Goal: Task Accomplishment & Management: Manage account settings

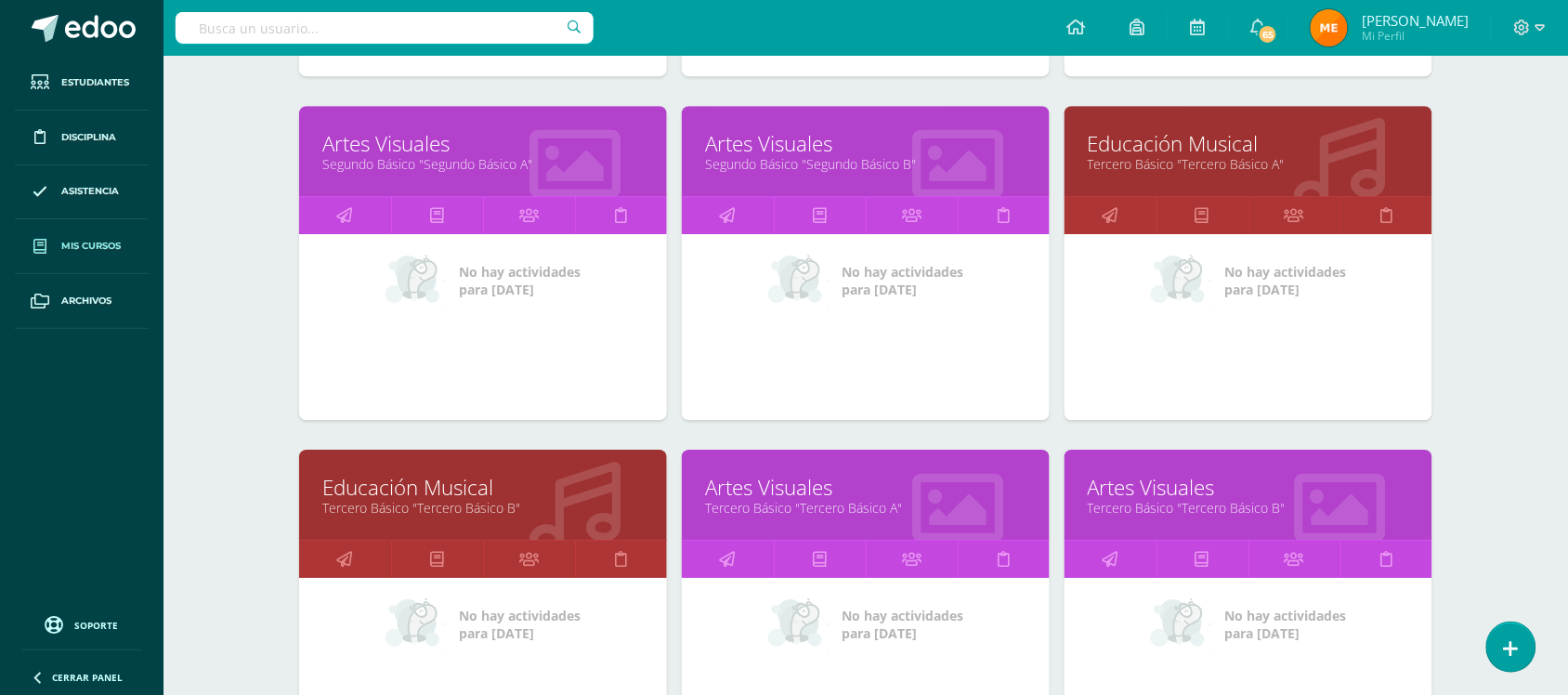
scroll to position [1625, 0]
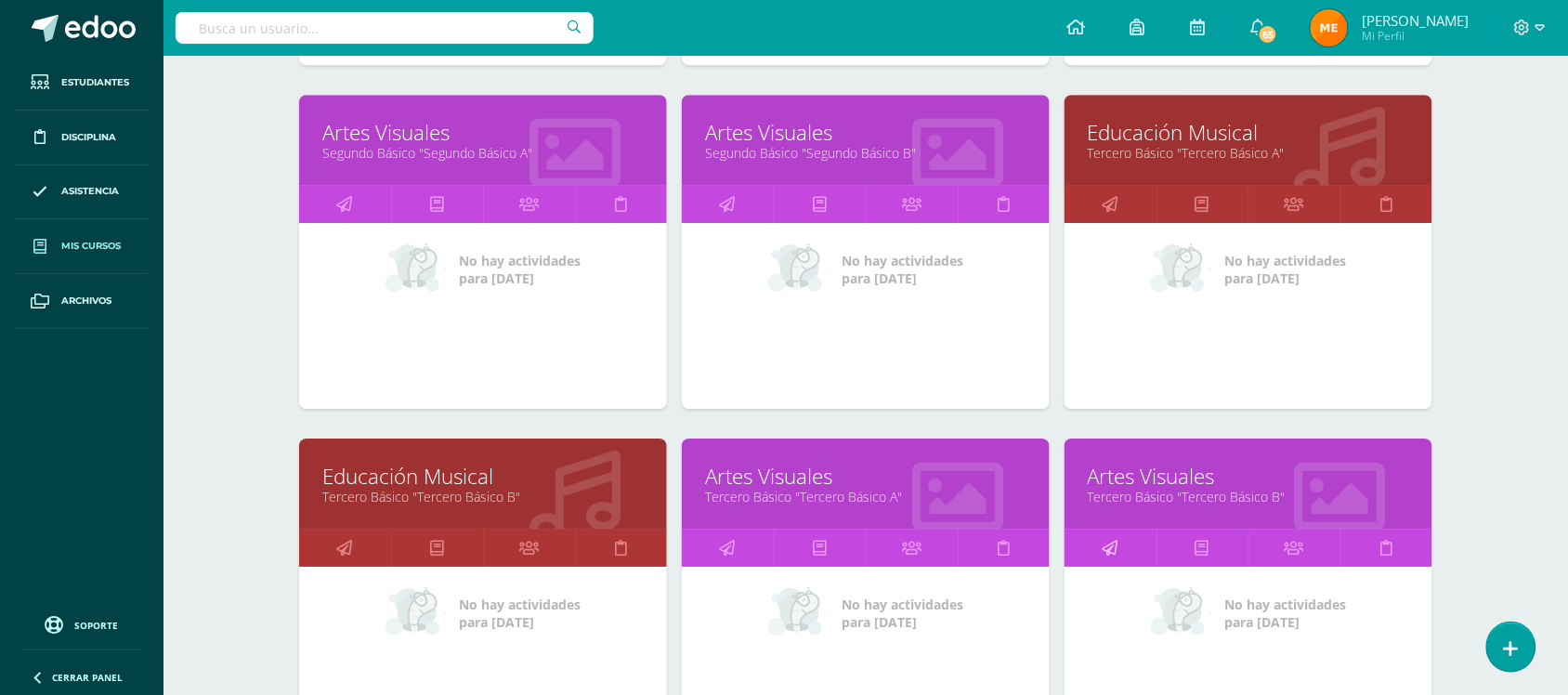
click at [1115, 535] on icon at bounding box center [1111, 547] width 16 height 36
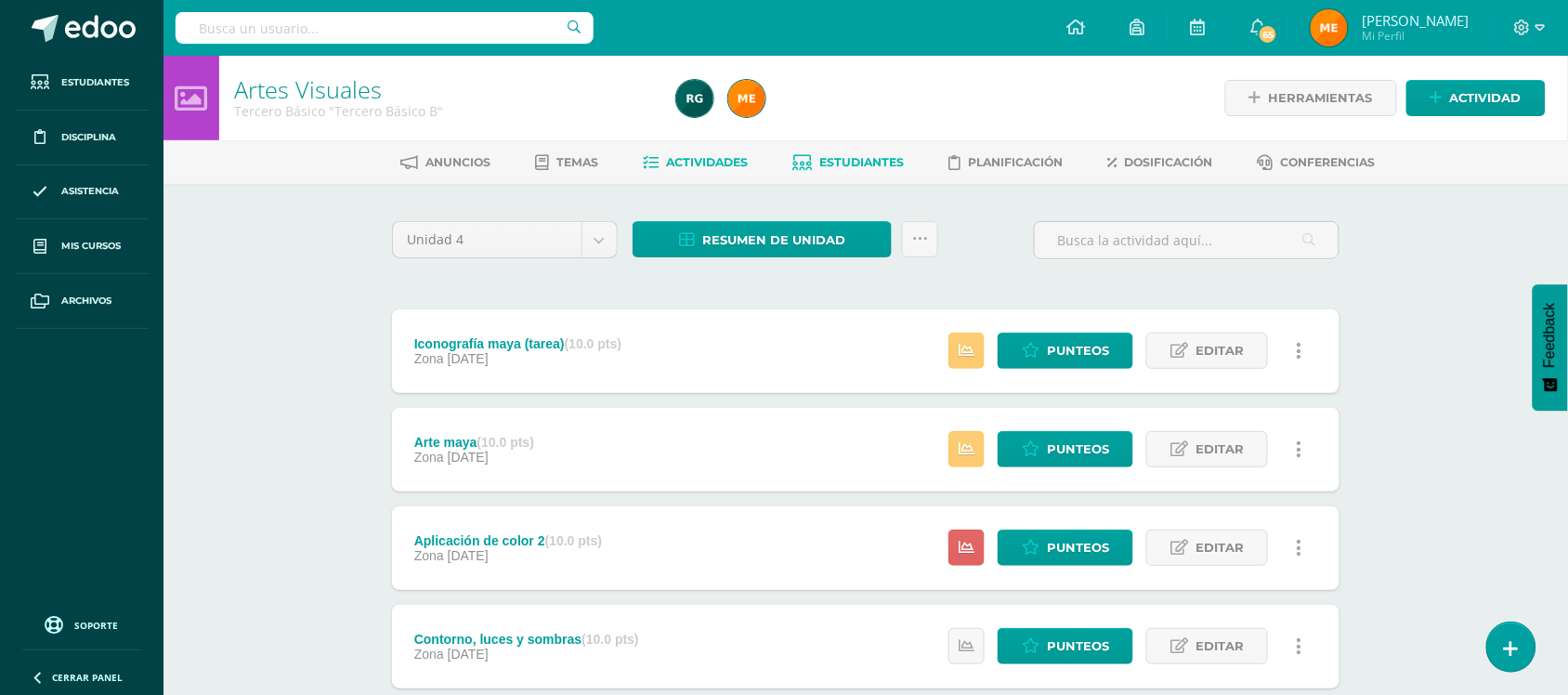
click at [836, 172] on link "Estudiantes" at bounding box center [849, 163] width 112 height 30
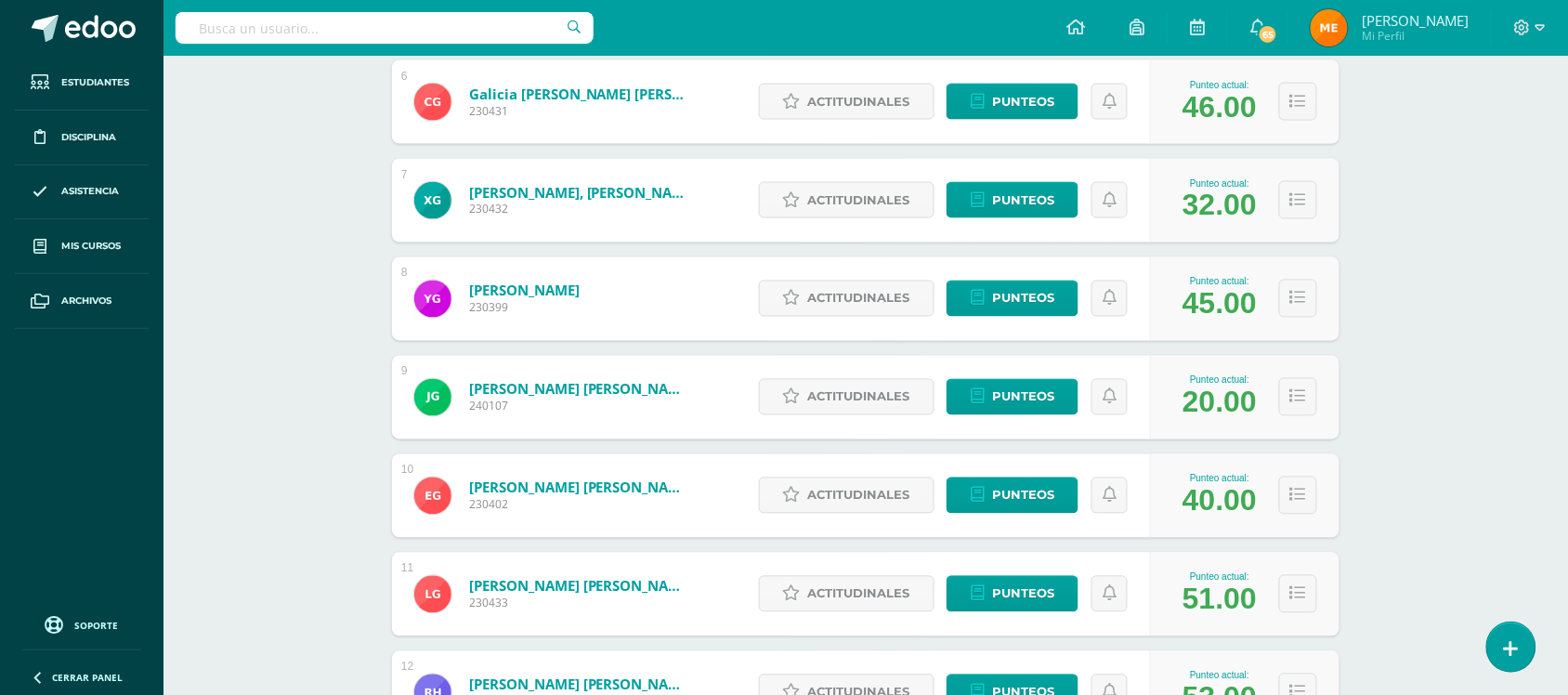
scroll to position [837, 0]
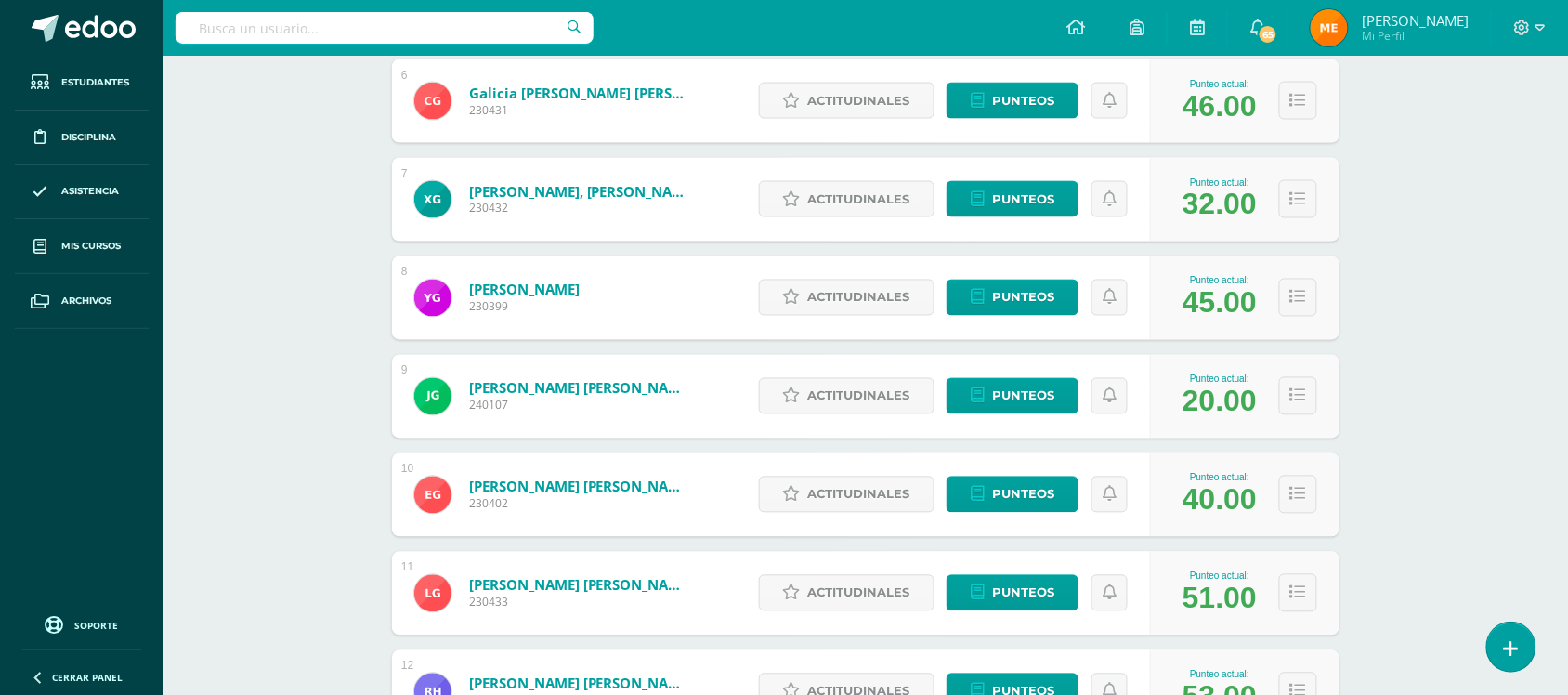
drag, startPoint x: 0, startPoint y: 0, endPoint x: 841, endPoint y: 156, distance: 855.3
click at [841, 158] on div "Actitudinales Punteos" at bounding box center [951, 199] width 401 height 84
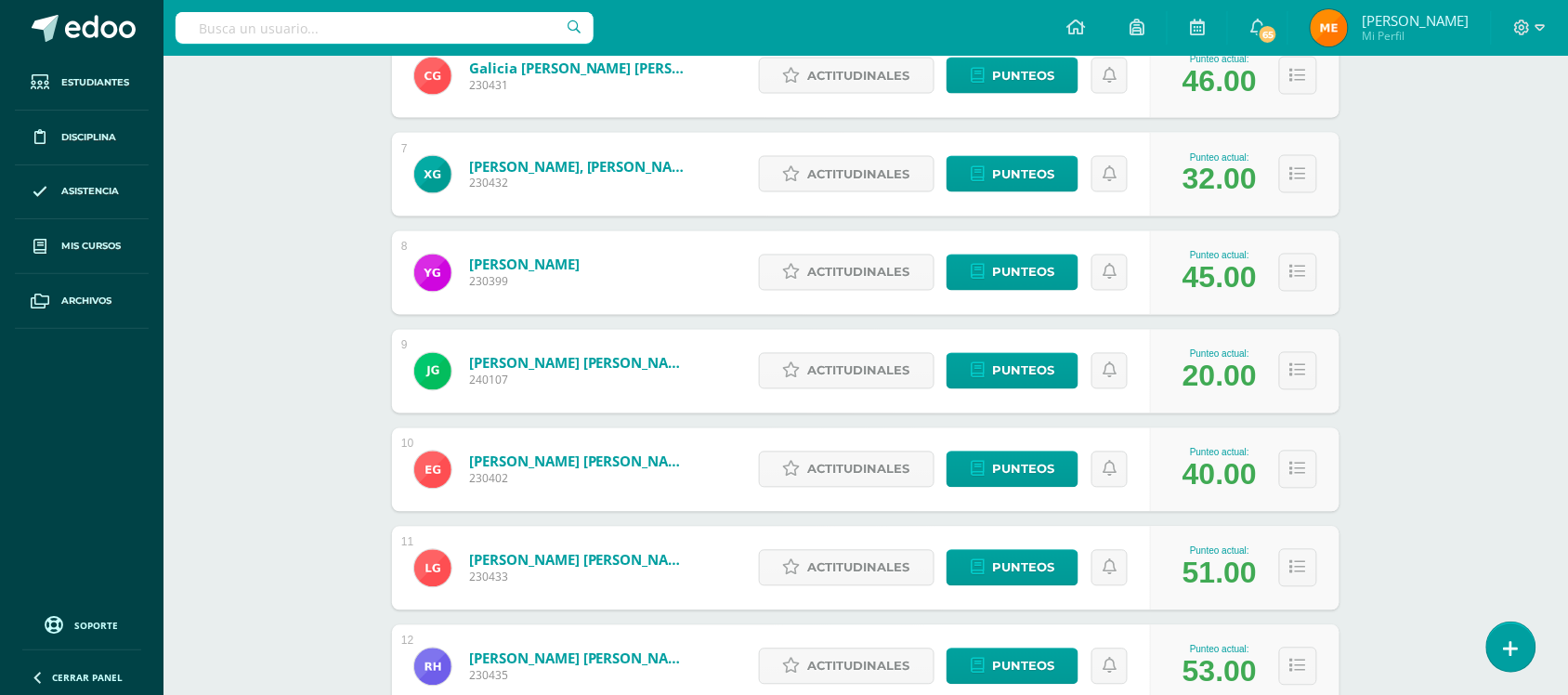
scroll to position [871, 0]
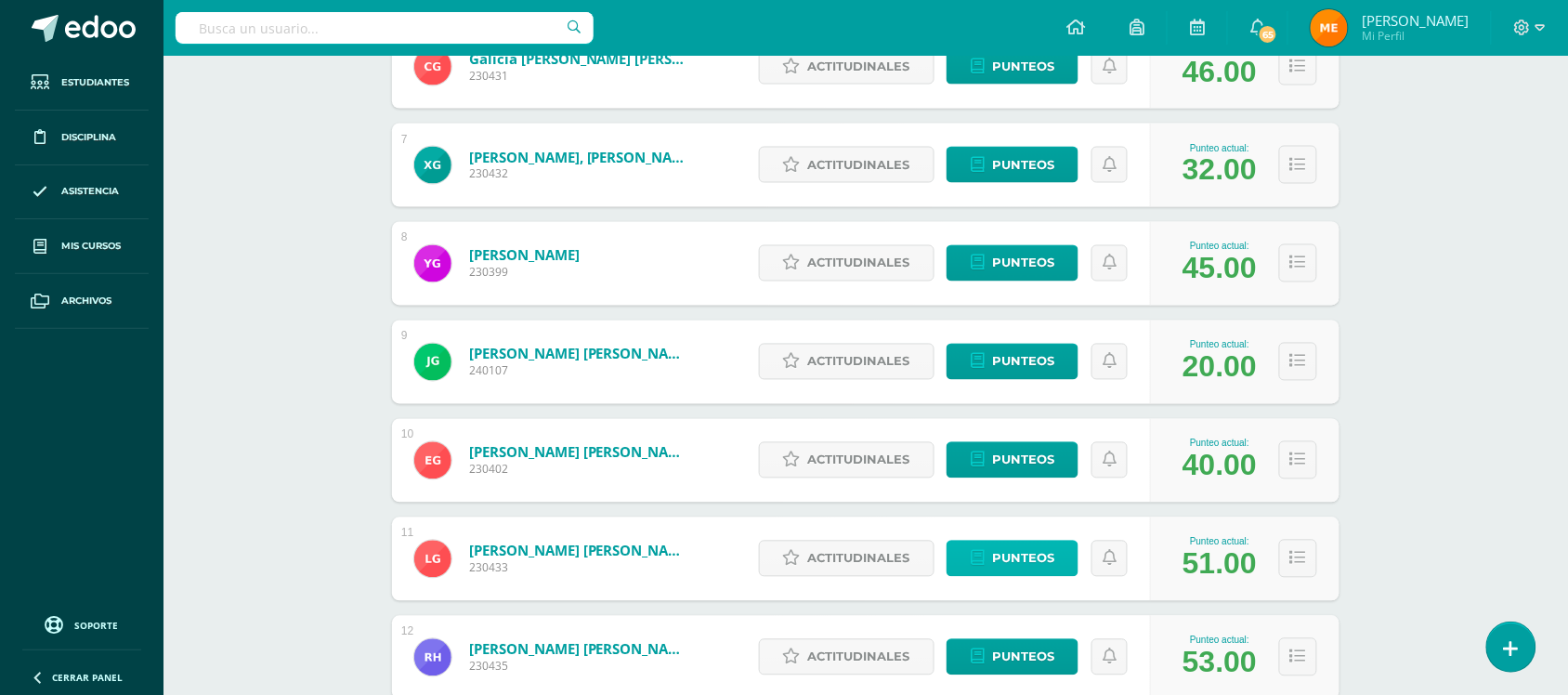
click at [1050, 548] on span "Punteos" at bounding box center [1023, 558] width 62 height 34
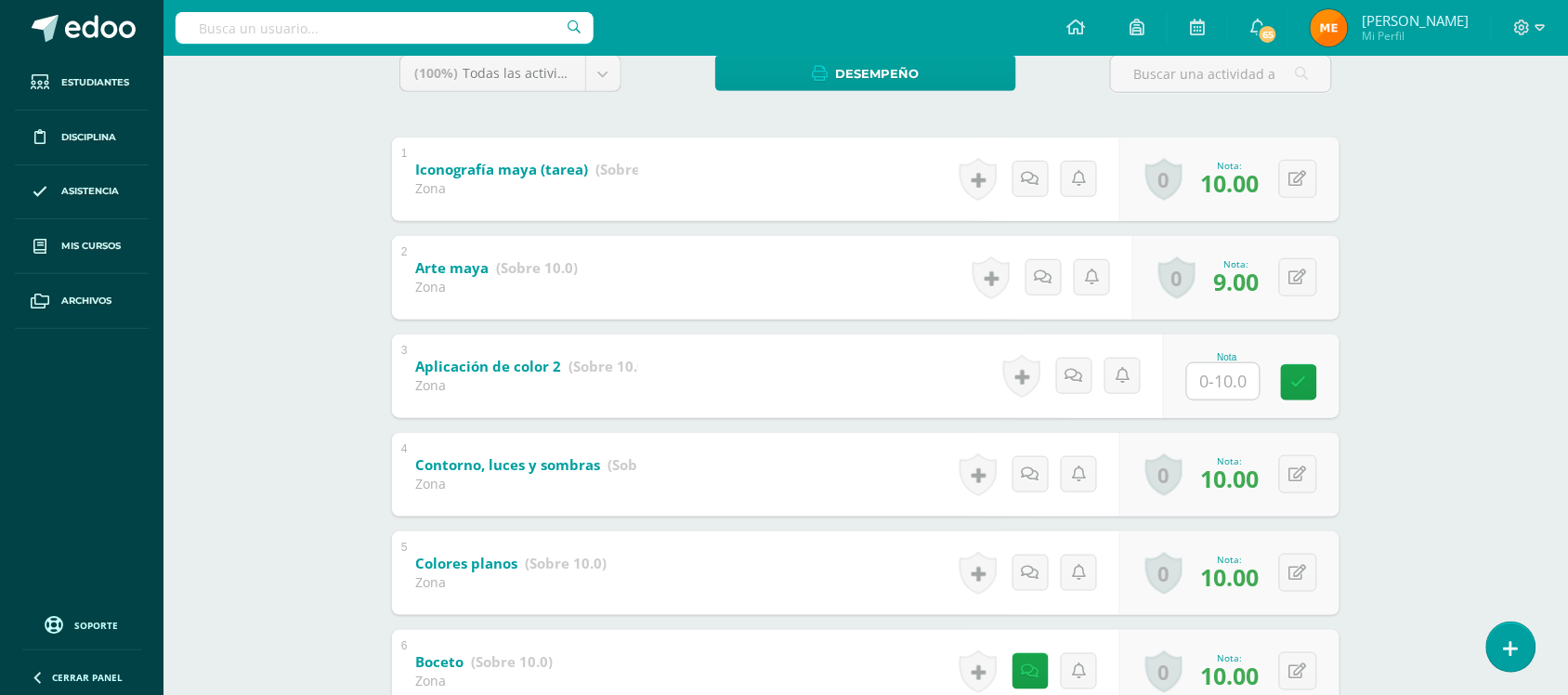
scroll to position [320, 0]
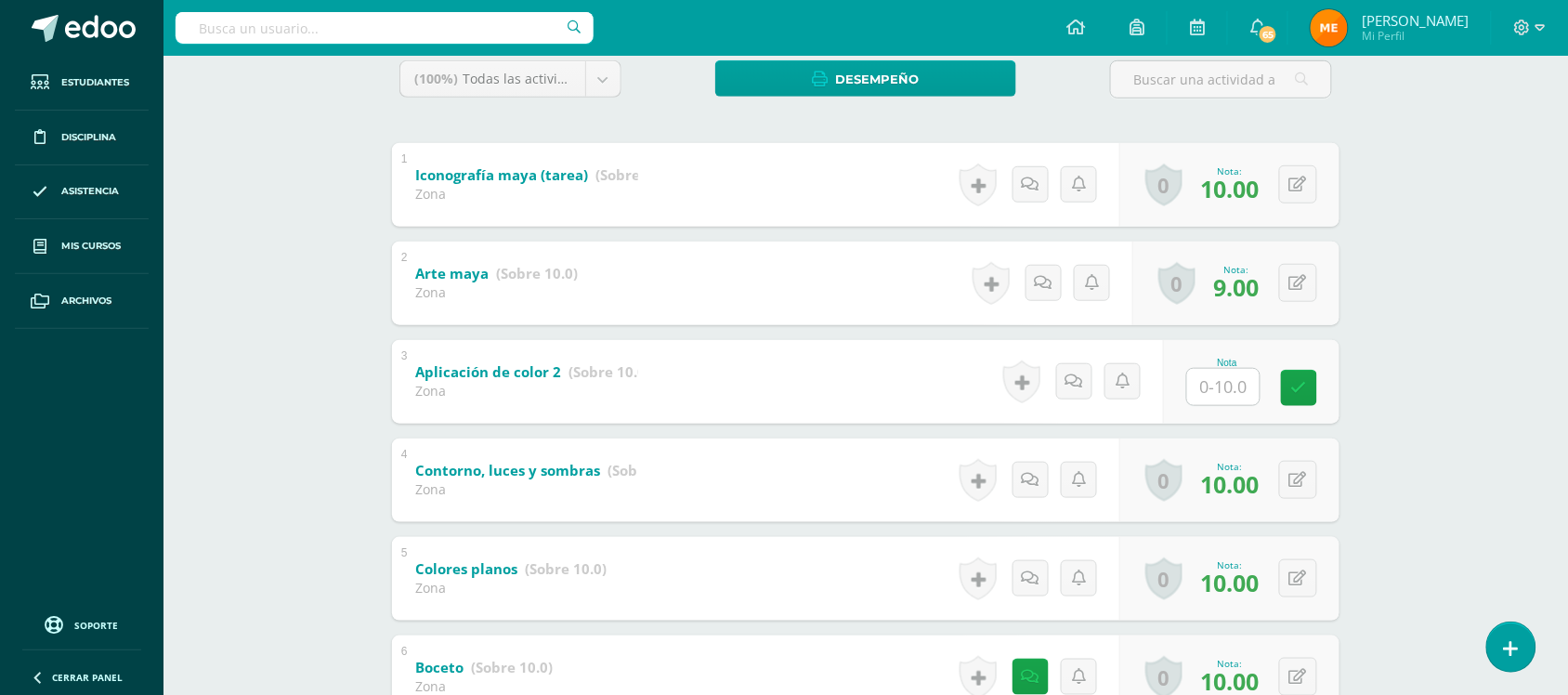
click at [1414, 314] on div "Artes Visuales Tercero Básico "Tercero Básico B" Herramientas Detalle de asiste…" at bounding box center [866, 338] width 1404 height 1206
click at [1468, 280] on div "Artes Visuales Tercero Básico "Tercero Básico B" Herramientas Detalle de asiste…" at bounding box center [866, 338] width 1404 height 1206
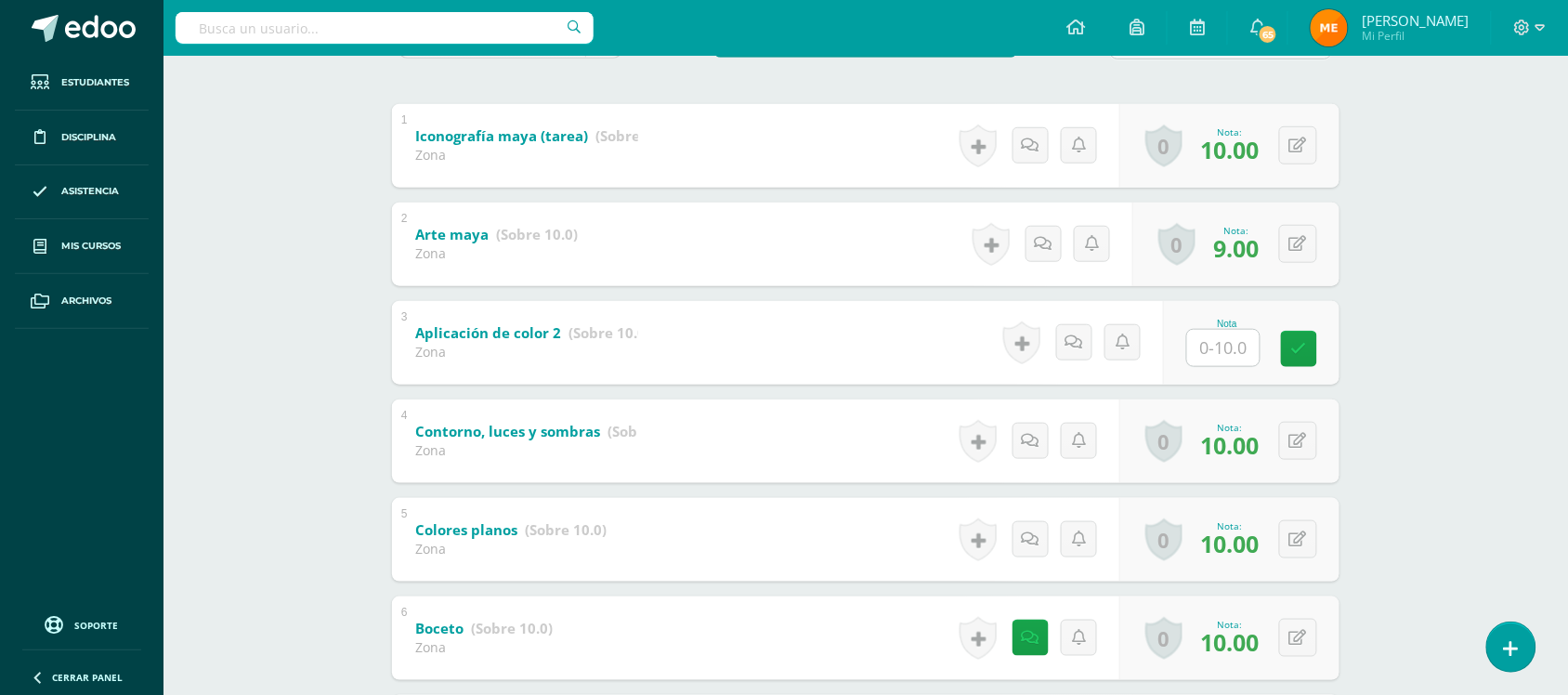
scroll to position [566, 0]
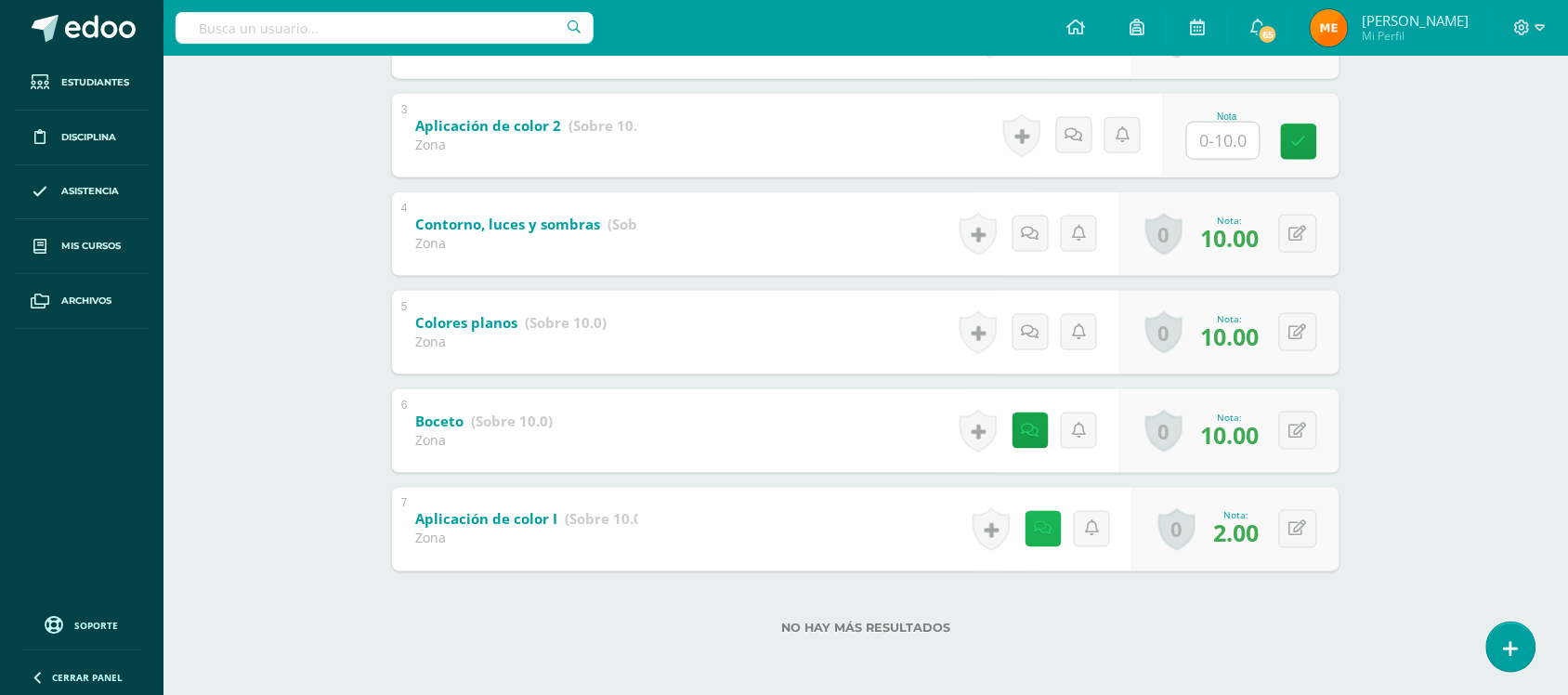
click at [1026, 540] on div "Historial de actividad Se ha asignado la nota 2.0 por Melvin López Sept. 23, 20…" at bounding box center [1050, 529] width 168 height 84
click at [1039, 532] on icon at bounding box center [1048, 529] width 19 height 16
click at [1234, 474] on div "(100%) Todas las actividades de esta unidad Todas las actividades de esta unida…" at bounding box center [866, 236] width 948 height 844
click at [1307, 521] on button at bounding box center [1299, 528] width 38 height 38
type input "8"
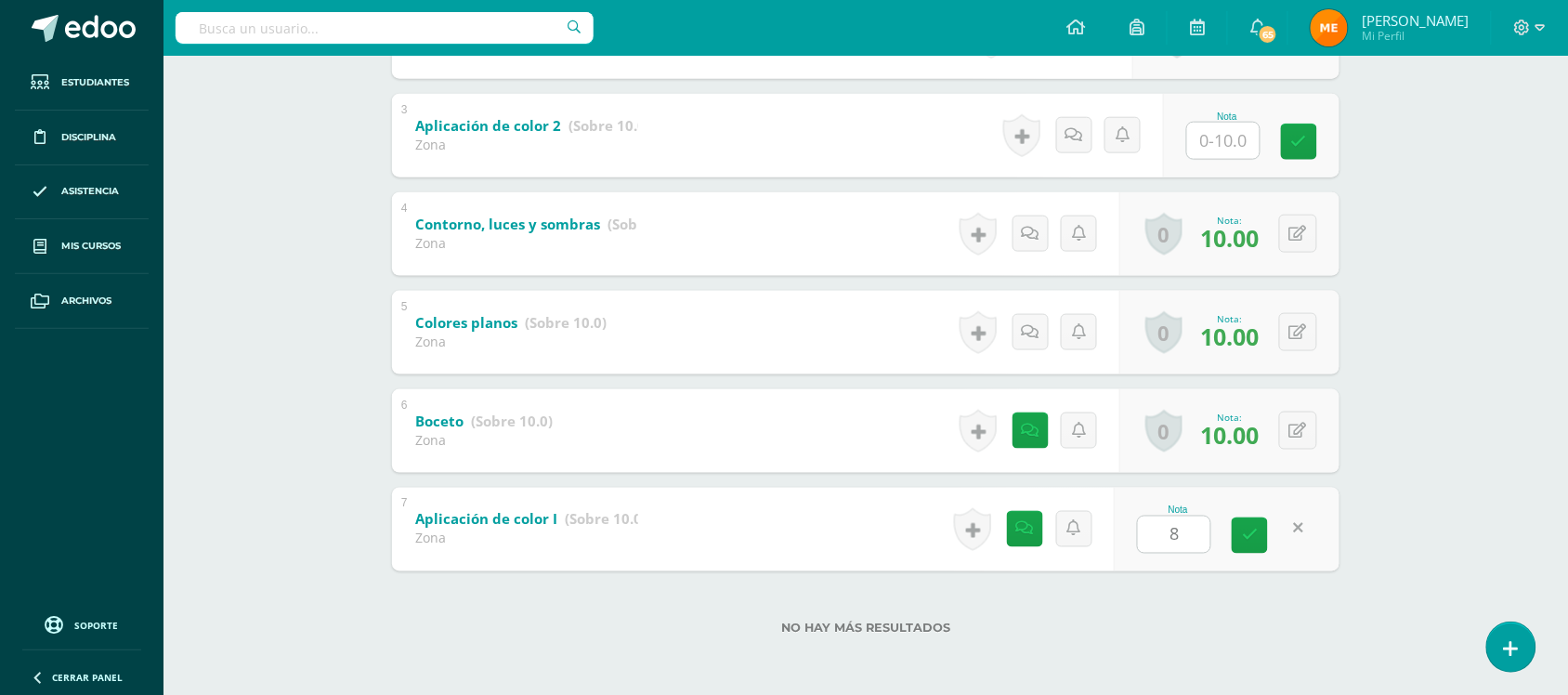
click at [1385, 480] on div "Artes Visuales Tercero Básico "Tercero Básico B" Herramientas Detalle de asiste…" at bounding box center [866, 92] width 1404 height 1206
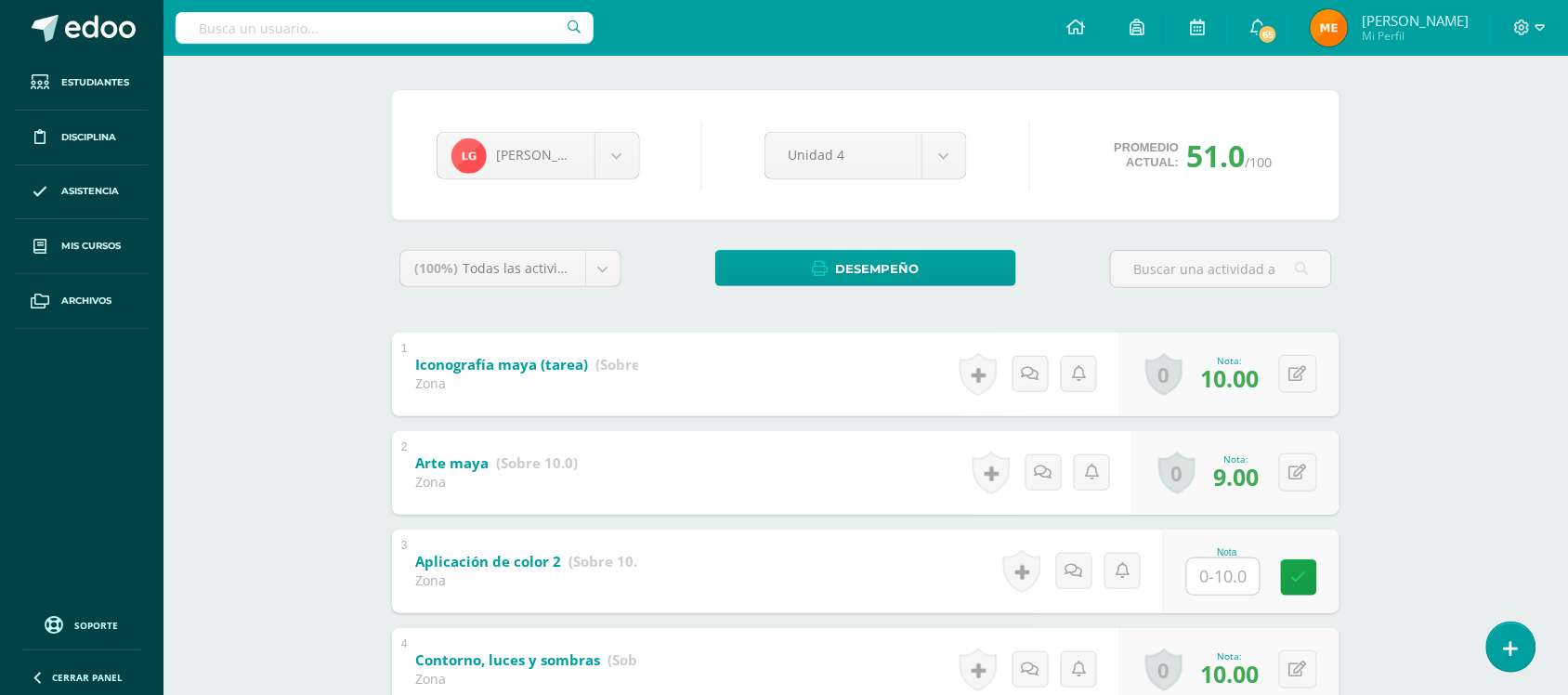
scroll to position [0, 0]
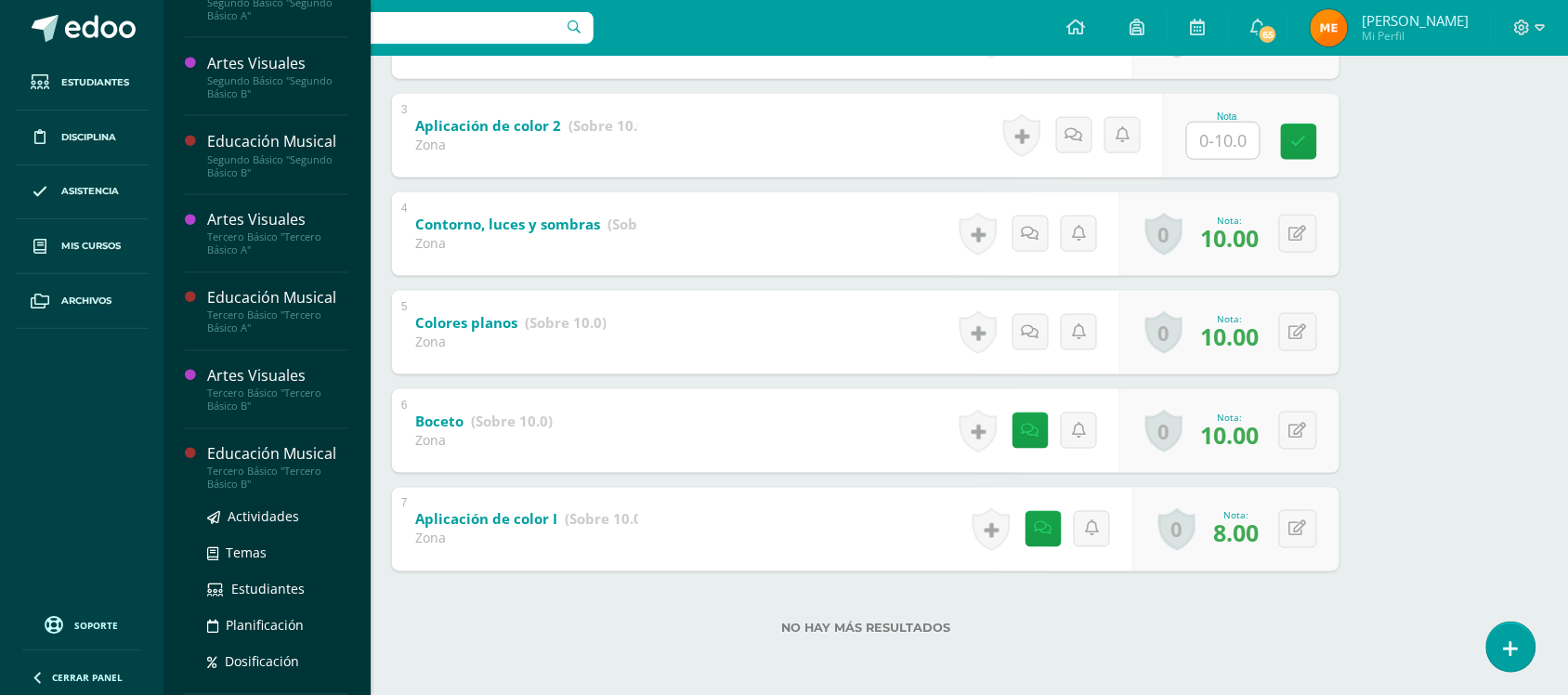
scroll to position [824, 0]
click at [248, 583] on span "Estudiantes" at bounding box center [268, 589] width 74 height 18
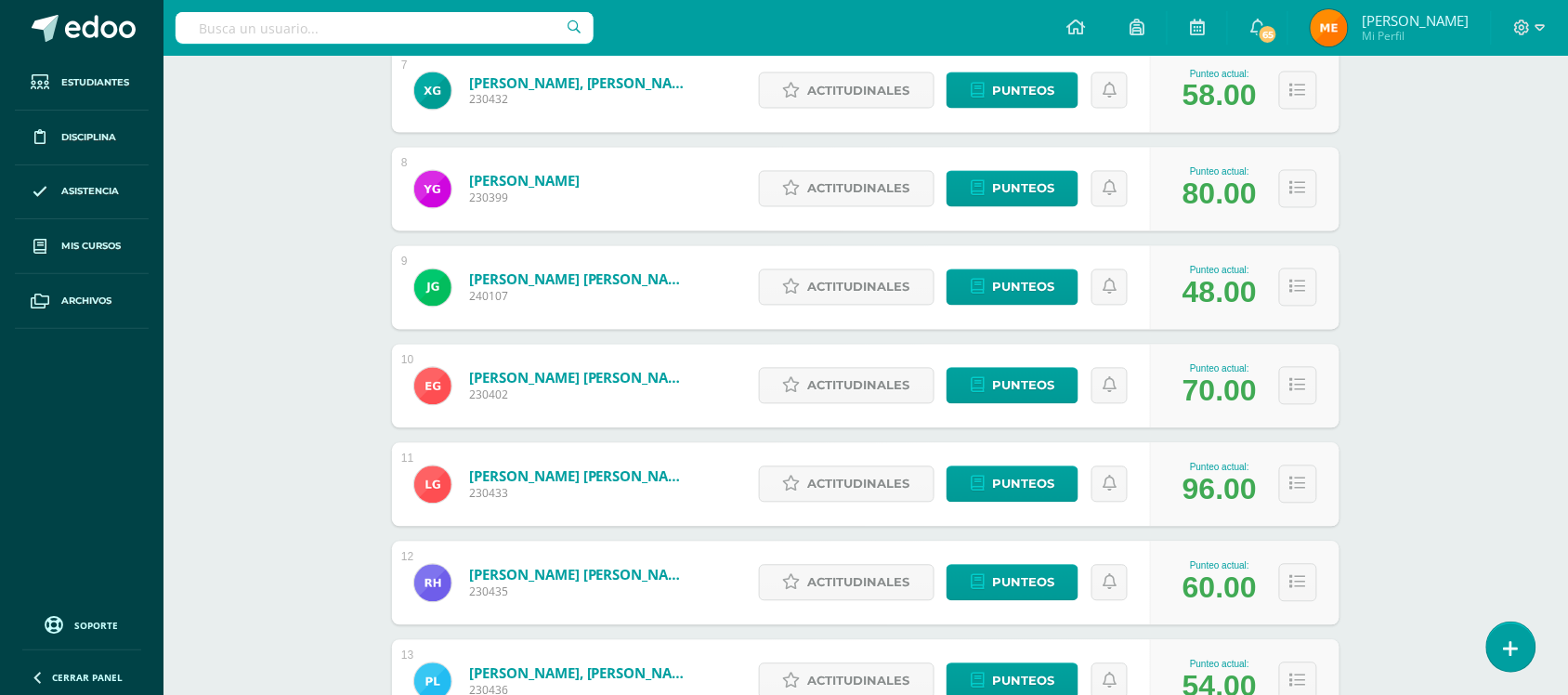
scroll to position [987, 0]
